Goal: Task Accomplishment & Management: Complete application form

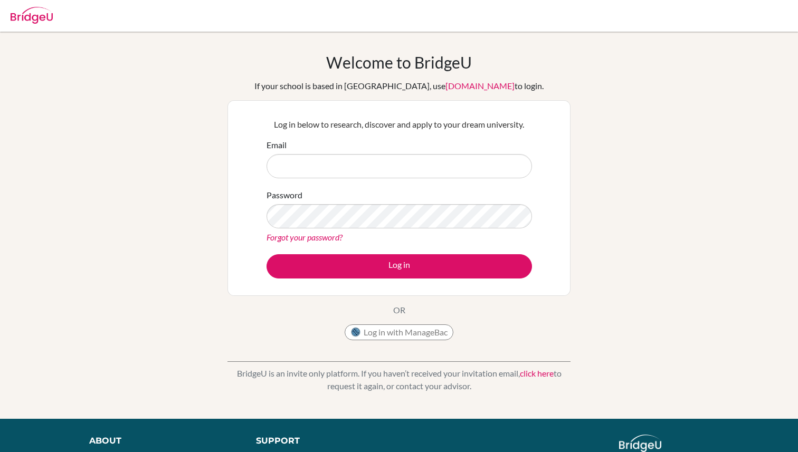
click at [308, 162] on input "Email" at bounding box center [400, 166] width 266 height 24
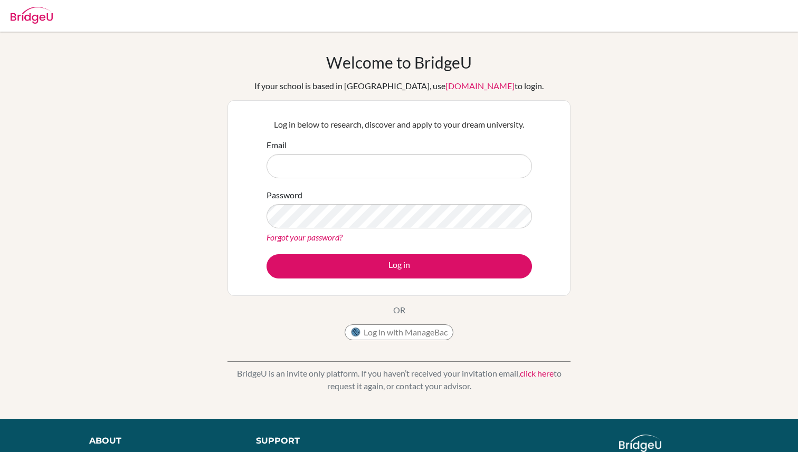
click at [308, 162] on input "Email" at bounding box center [400, 166] width 266 height 24
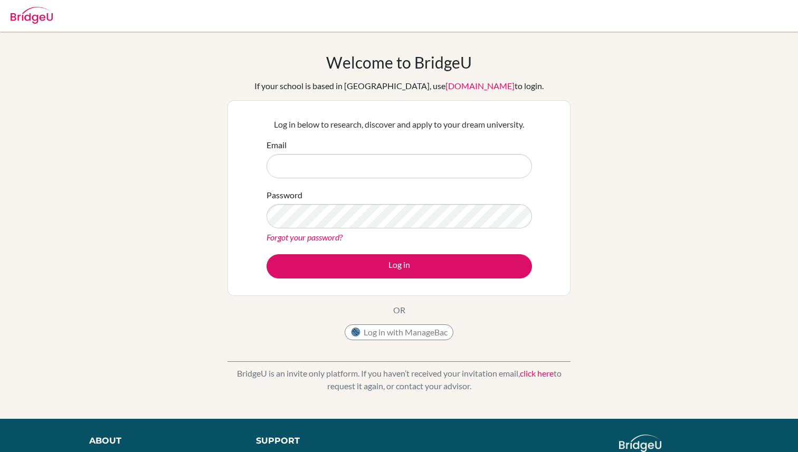
click at [308, 163] on input "Email" at bounding box center [400, 166] width 266 height 24
click at [345, 163] on input "Email" at bounding box center [400, 166] width 266 height 24
type input "c"
type input "jiayic@my.ofs.edu.sg"
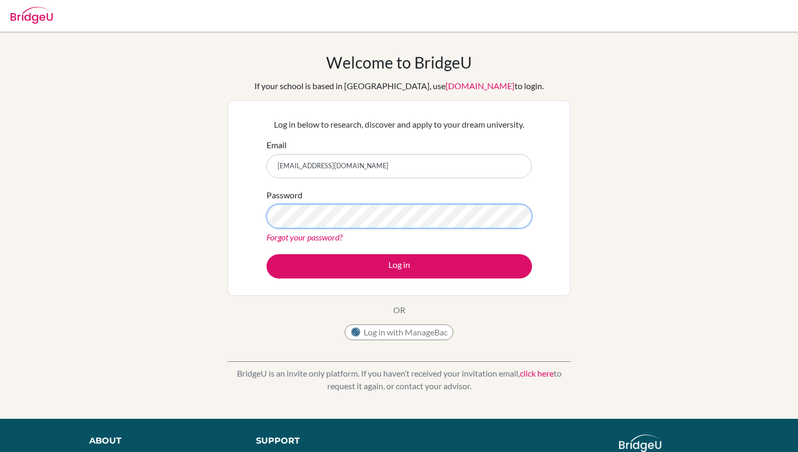
click at [267, 254] on button "Log in" at bounding box center [400, 266] width 266 height 24
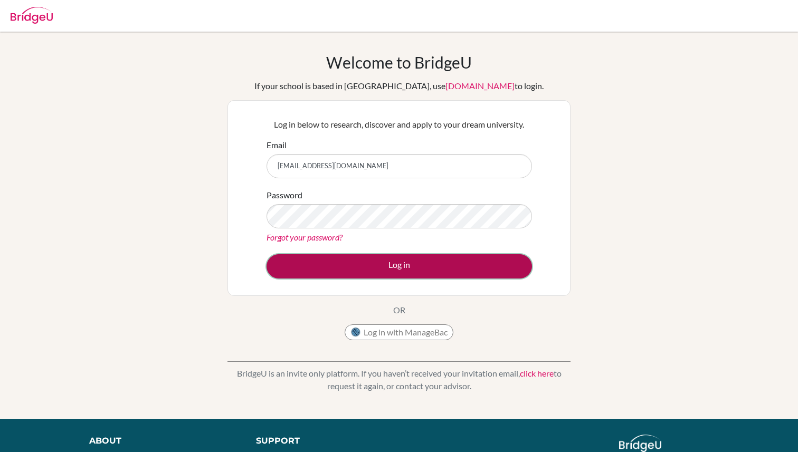
click at [390, 270] on button "Log in" at bounding box center [400, 266] width 266 height 24
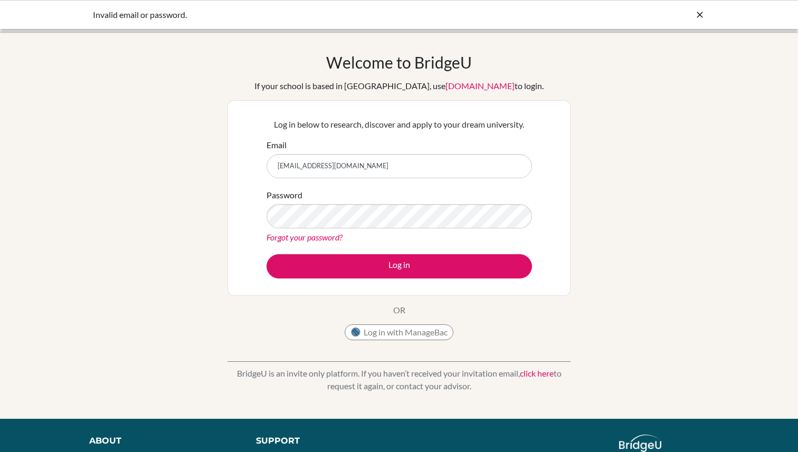
click at [392, 175] on input "jiayic@my.ofs.edu.sg" at bounding box center [400, 166] width 266 height 24
type input "[EMAIL_ADDRESS][DOMAIN_NAME]"
click at [267, 254] on button "Log in" at bounding box center [400, 266] width 266 height 24
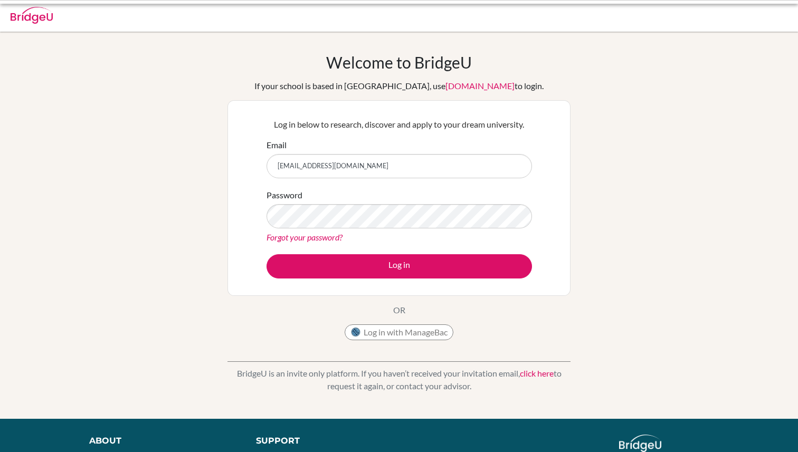
click at [342, 273] on button "Log in" at bounding box center [400, 266] width 266 height 24
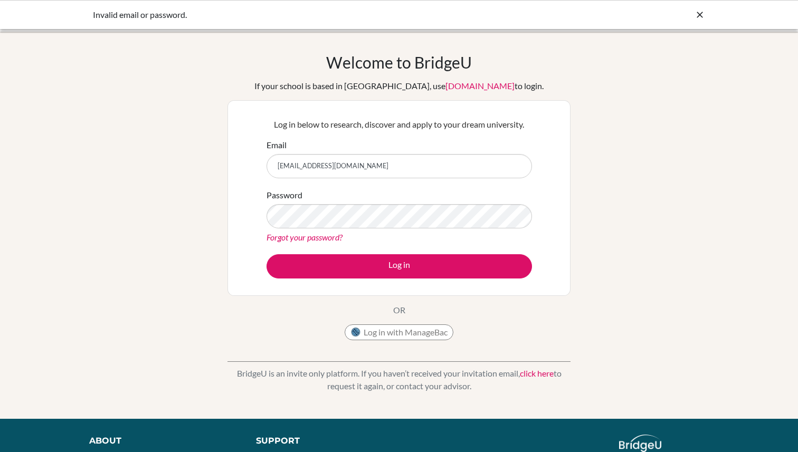
click at [703, 14] on icon at bounding box center [700, 15] width 11 height 11
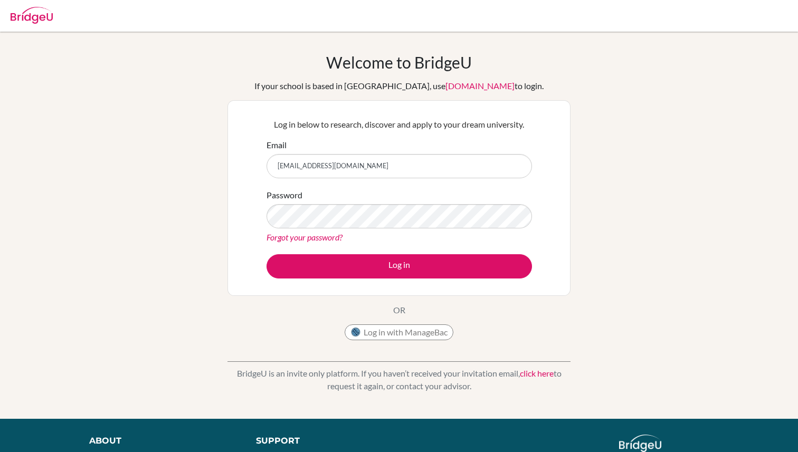
click at [42, 6] on div at bounding box center [32, 14] width 42 height 32
